Goal: Task Accomplishment & Management: Manage account settings

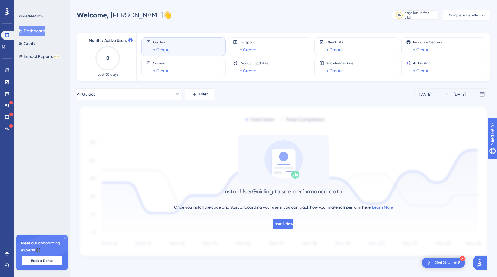
click at [462, 16] on span "Complete Installation" at bounding box center [467, 15] width 36 height 5
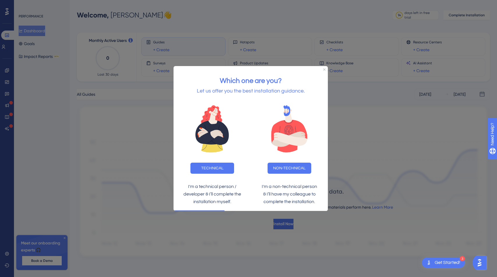
click at [326, 70] on div "Which one are you? Let us offer you the best installation guidance. TECHNICAL N…" at bounding box center [251, 138] width 154 height 145
click at [126, 146] on div at bounding box center [248, 138] width 497 height 277
click at [13, 15] on div at bounding box center [248, 138] width 497 height 277
click at [324, 68] on icon "Close Preview" at bounding box center [324, 69] width 2 height 2
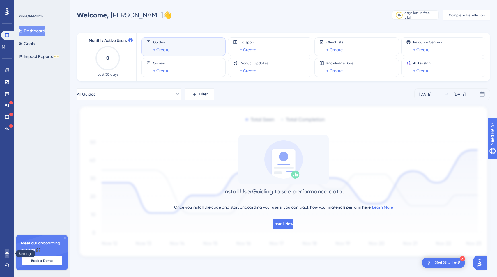
click at [9, 254] on link at bounding box center [7, 253] width 5 height 9
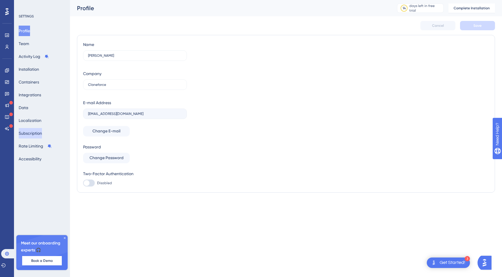
click at [42, 130] on button "Subscription" at bounding box center [30, 133] width 23 height 10
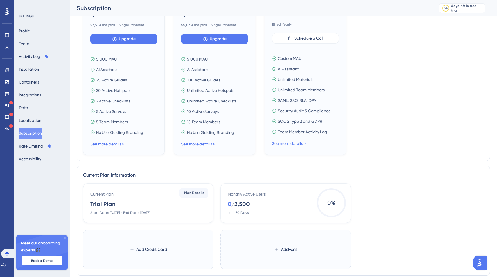
scroll to position [192, 0]
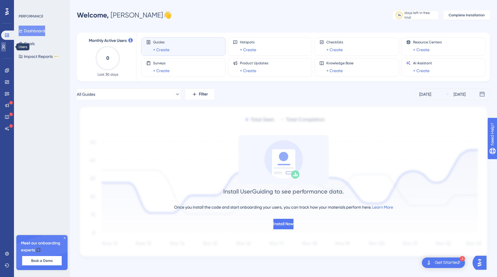
click at [5, 48] on icon at bounding box center [3, 47] width 3 height 4
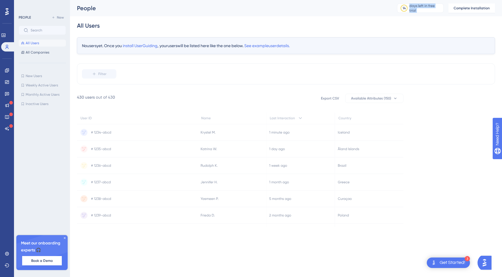
drag, startPoint x: 420, startPoint y: 4, endPoint x: 448, endPoint y: 17, distance: 31.0
click at [448, 17] on div "People 14 days left in free trial Click to see upgrade options Complete Install…" at bounding box center [286, 17] width 418 height 35
click at [35, 53] on span "All Companies" at bounding box center [38, 52] width 24 height 5
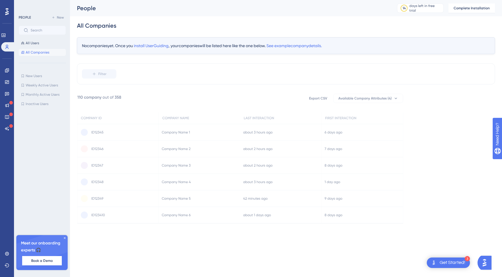
drag, startPoint x: 91, startPoint y: 105, endPoint x: 341, endPoint y: 124, distance: 251.0
click at [331, 176] on icon at bounding box center [240, 159] width 326 height 130
drag, startPoint x: 352, startPoint y: 94, endPoint x: 248, endPoint y: 96, distance: 104.1
click at [250, 100] on icon at bounding box center [240, 159] width 326 height 130
drag, startPoint x: 87, startPoint y: 93, endPoint x: 339, endPoint y: 217, distance: 281.0
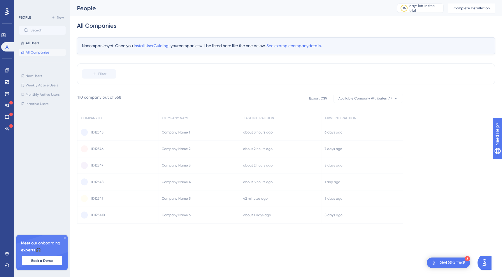
click at [337, 226] on div "Performance Users Engagement Widgets Feedback Product Updates Knowledge Base AI…" at bounding box center [286, 116] width 432 height 233
drag, startPoint x: 377, startPoint y: 123, endPoint x: 318, endPoint y: 194, distance: 92.7
click at [318, 194] on icon at bounding box center [240, 159] width 326 height 130
drag, startPoint x: 343, startPoint y: 228, endPoint x: 220, endPoint y: 237, distance: 122.8
click at [115, 227] on div "Performance Users Engagement Widgets Feedback Product Updates Knowledge Base AI…" at bounding box center [286, 116] width 432 height 233
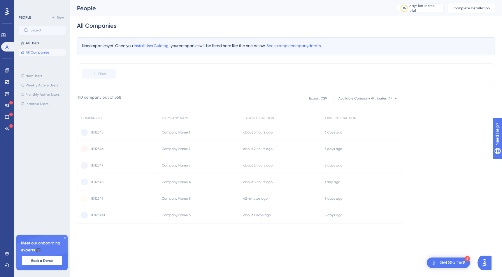
click at [395, 99] on icon at bounding box center [240, 159] width 326 height 130
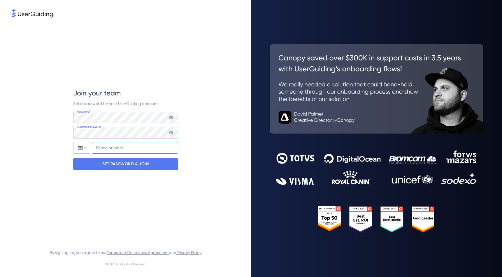
click at [96, 146] on input "+1" at bounding box center [135, 148] width 86 height 12
click at [138, 149] on input "+1" at bounding box center [135, 148] width 86 height 12
type input "+1 (949) 922-4754"
click at [149, 165] on div "SET PASSWORD & JOIN" at bounding box center [125, 165] width 105 height 12
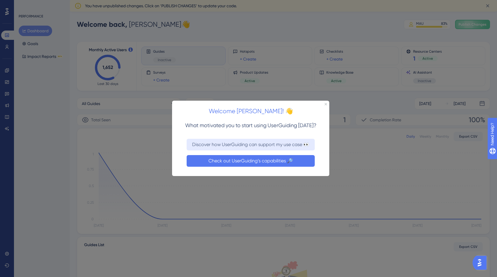
drag, startPoint x: 295, startPoint y: 161, endPoint x: 470, endPoint y: 262, distance: 201.9
click at [295, 161] on button "Check out UserGuiding’s capabilities 🔎" at bounding box center [251, 161] width 128 height 12
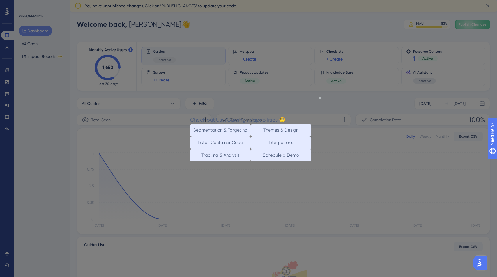
click at [320, 98] on icon "Close Preview" at bounding box center [320, 98] width 2 height 2
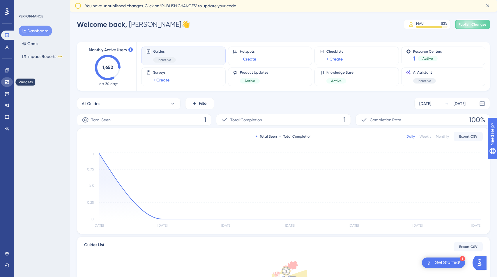
click at [8, 83] on icon at bounding box center [7, 82] width 5 height 5
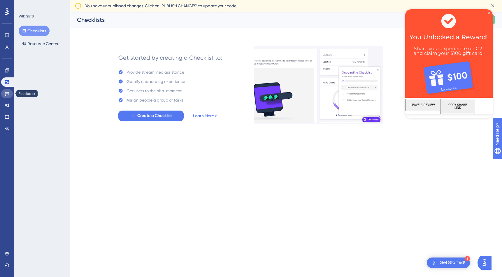
click at [7, 92] on icon at bounding box center [7, 94] width 5 height 5
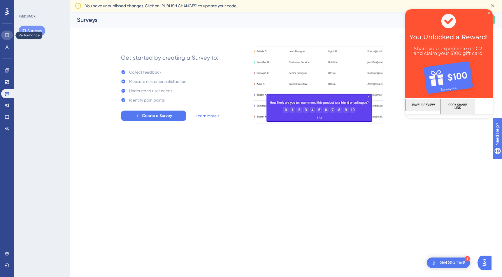
click at [8, 33] on icon at bounding box center [7, 35] width 5 height 5
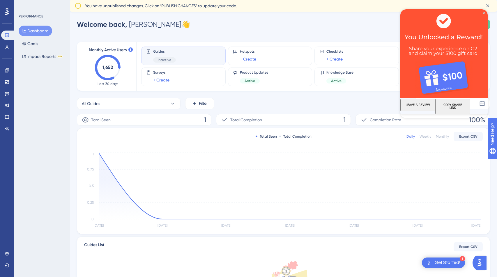
click at [7, 12] on icon at bounding box center [6, 11] width 3 height 7
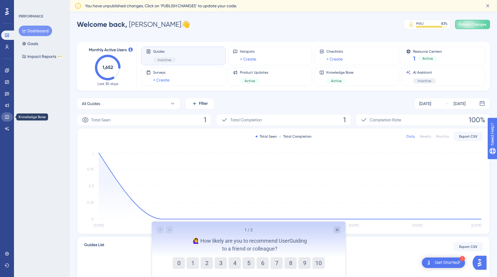
click at [6, 117] on icon at bounding box center [7, 117] width 5 height 5
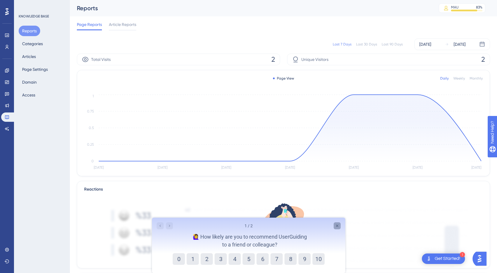
click at [338, 226] on icon "Close survey" at bounding box center [337, 226] width 5 height 5
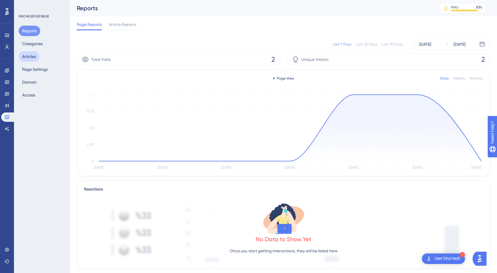
click at [28, 59] on button "Articles" at bounding box center [29, 56] width 21 height 10
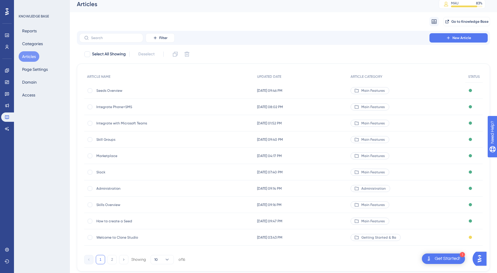
scroll to position [10, 0]
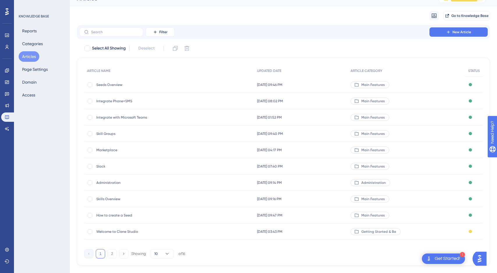
click at [110, 134] on span "Skill Groups" at bounding box center [142, 133] width 93 height 5
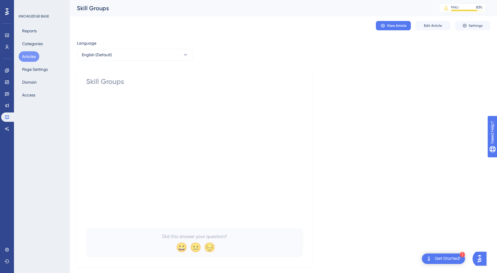
click at [396, 19] on div "View Article Edit Article Settings" at bounding box center [284, 25] width 414 height 19
click at [396, 27] on span "View Article" at bounding box center [397, 25] width 20 height 5
